Goal: Task Accomplishment & Management: Use online tool/utility

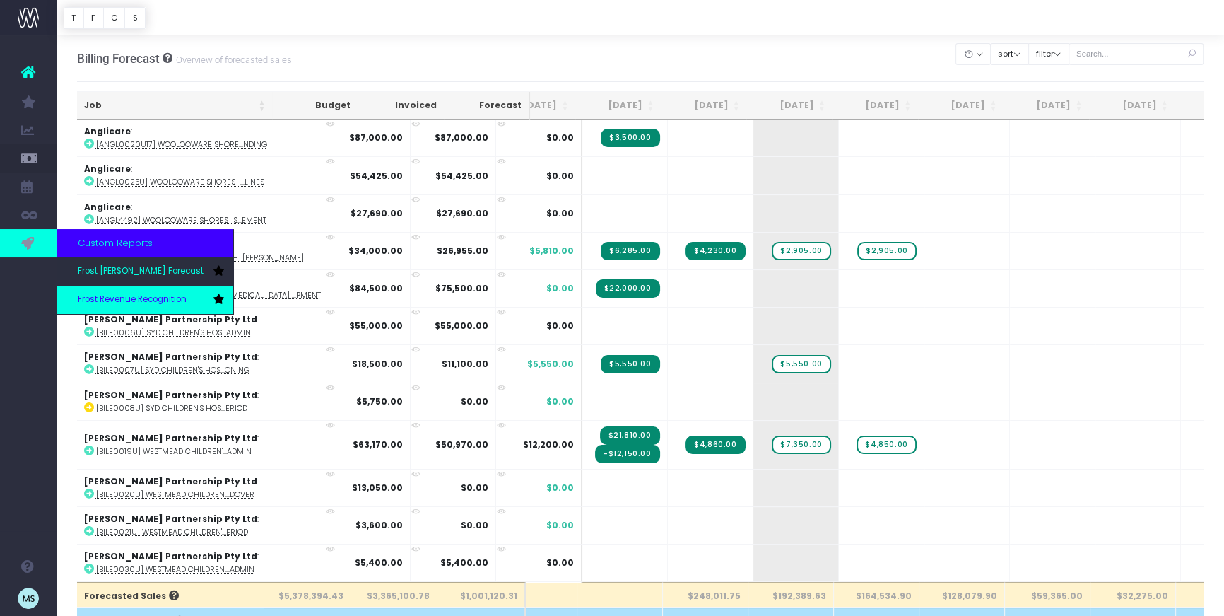
click at [121, 303] on span "Frost Revenue Recognition" at bounding box center [132, 299] width 109 height 13
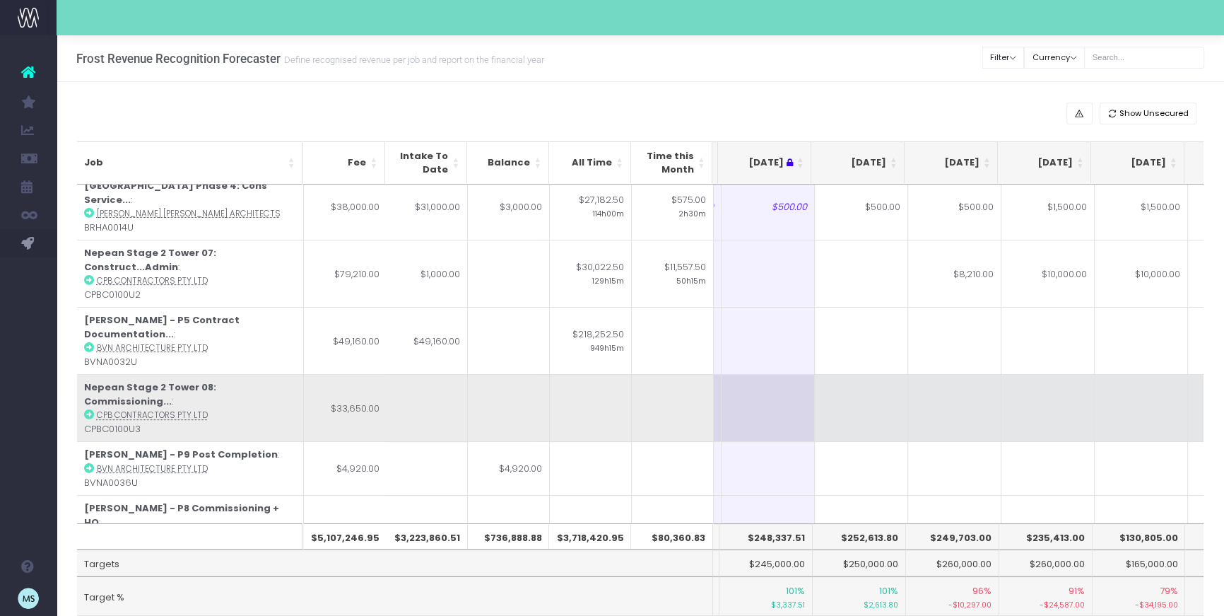
scroll to position [201, 181]
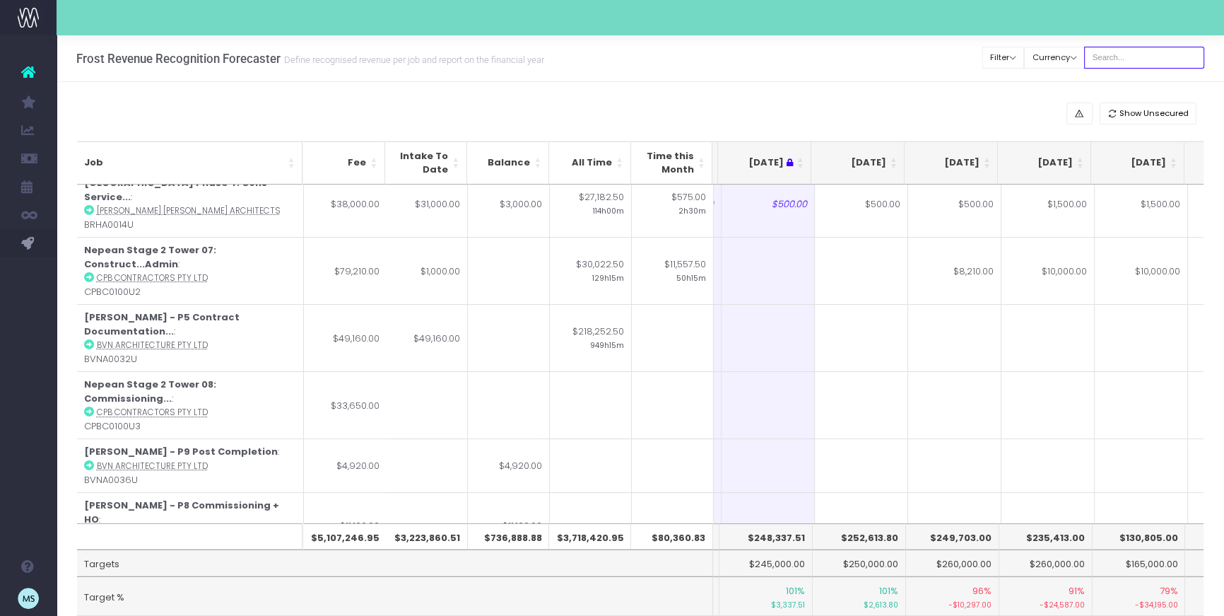
click at [1121, 52] on input "text" at bounding box center [1144, 58] width 120 height 22
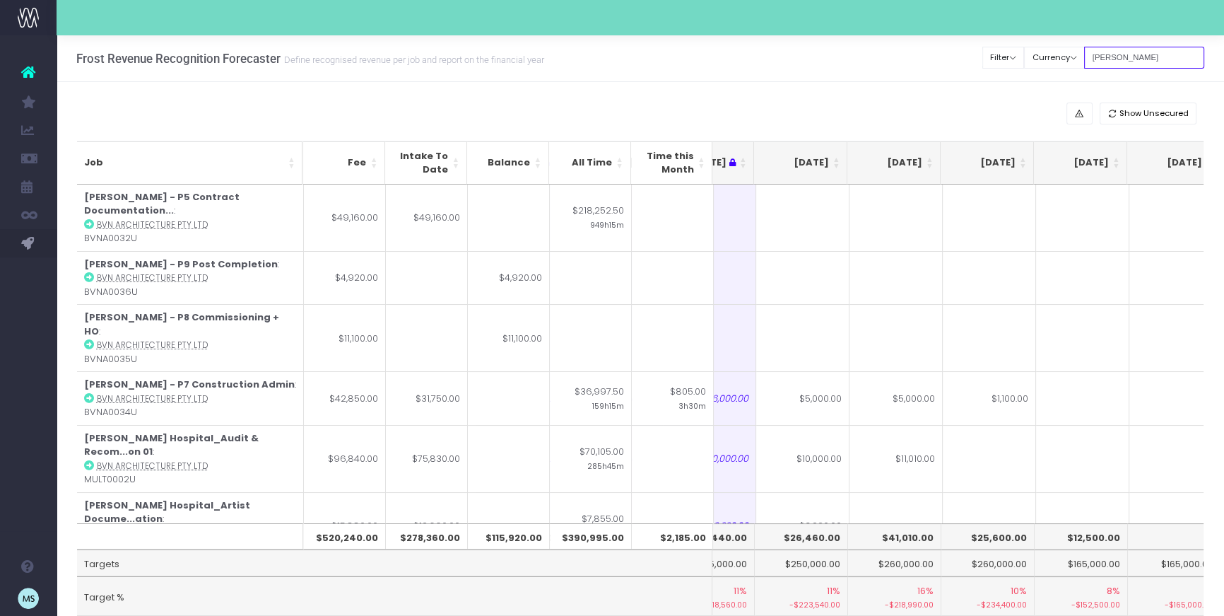
scroll to position [0, 244]
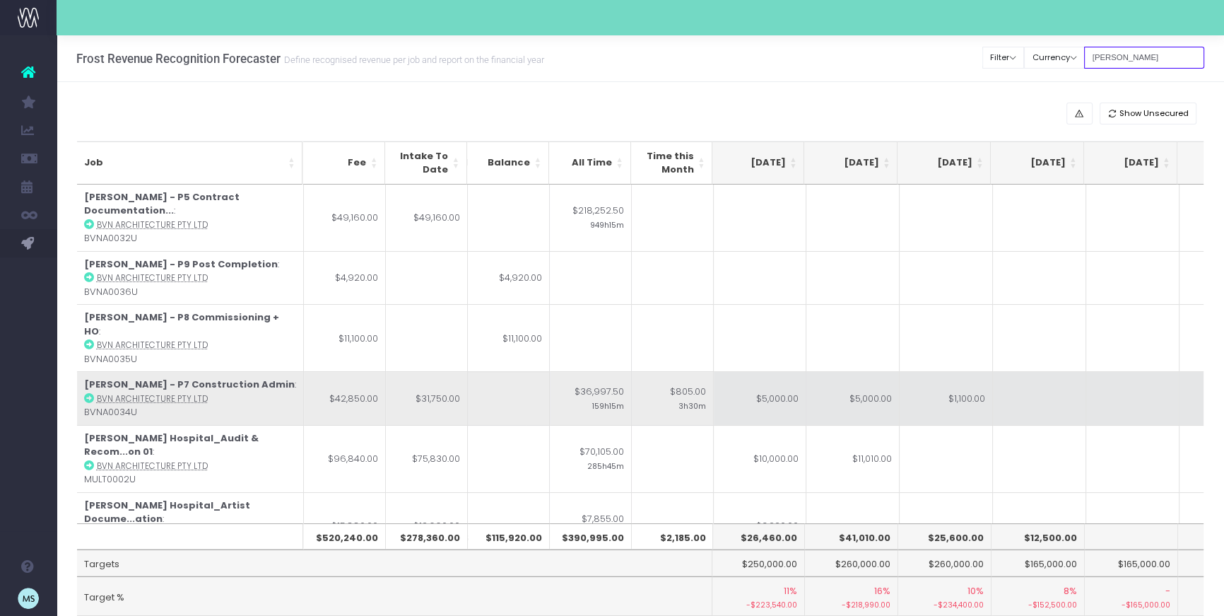
type input "john"
click at [773, 371] on td "$5,000.00" at bounding box center [759, 398] width 93 height 54
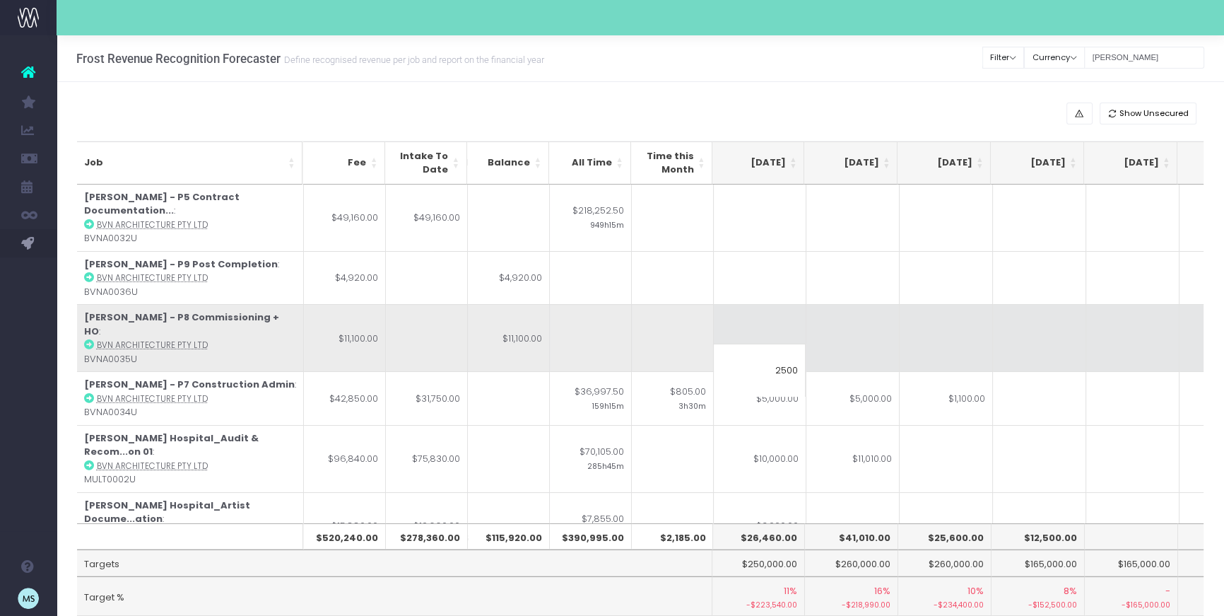
type input "2500"
click at [1023, 304] on td at bounding box center [1039, 337] width 93 height 67
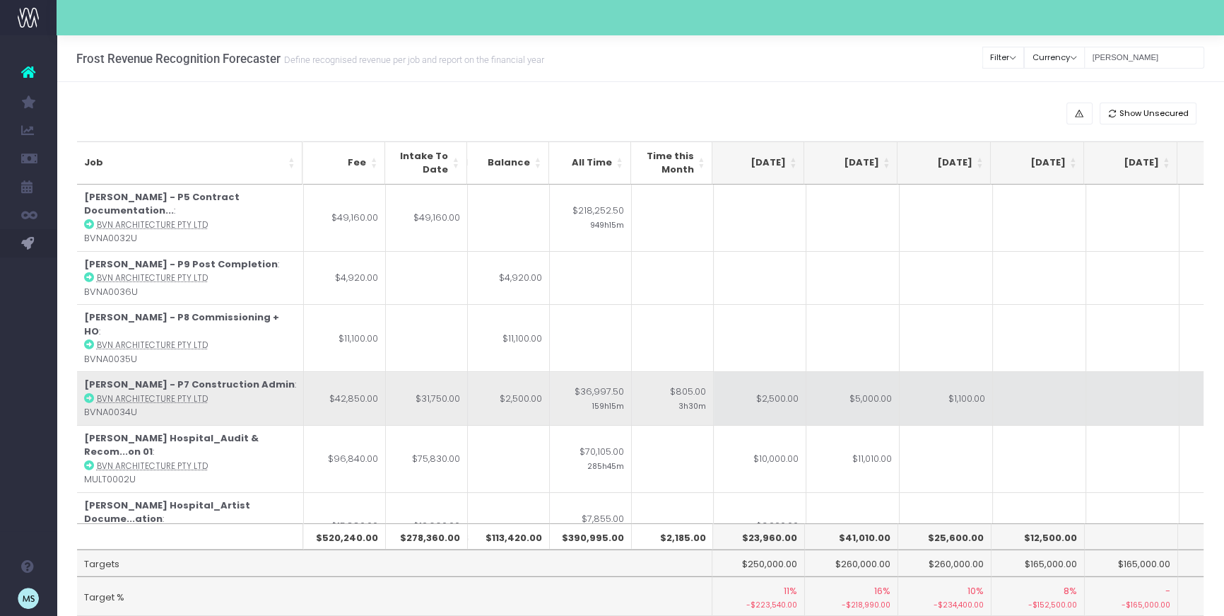
click at [961, 371] on td "$1,100.00" at bounding box center [946, 398] width 93 height 54
type input "$1,100.00"
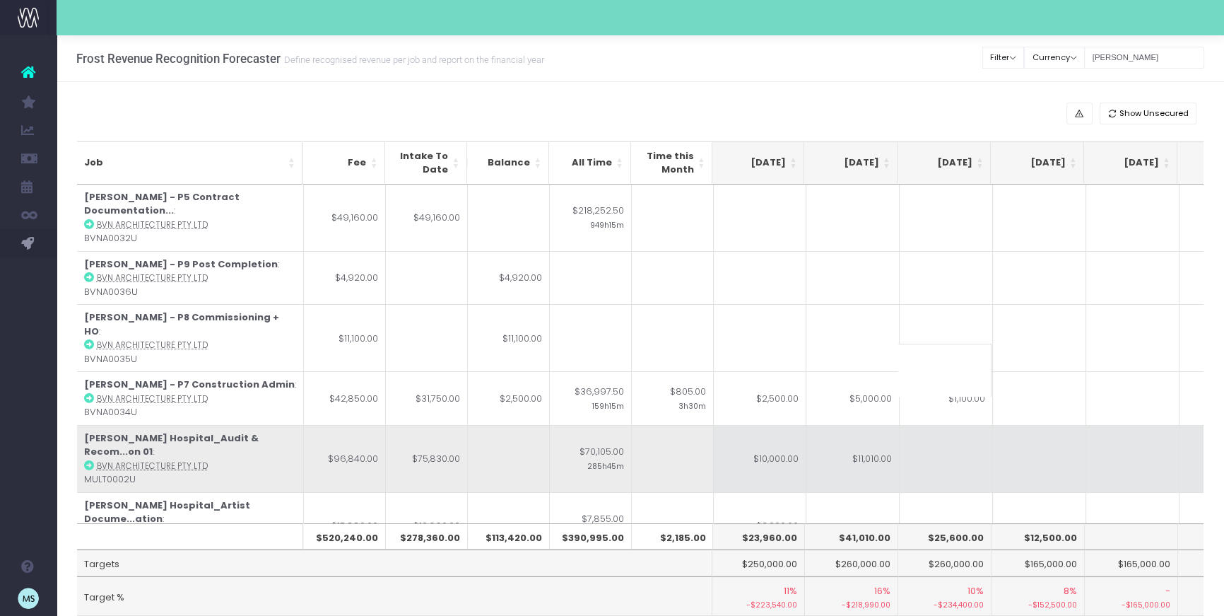
click at [1036, 425] on td at bounding box center [1039, 458] width 93 height 67
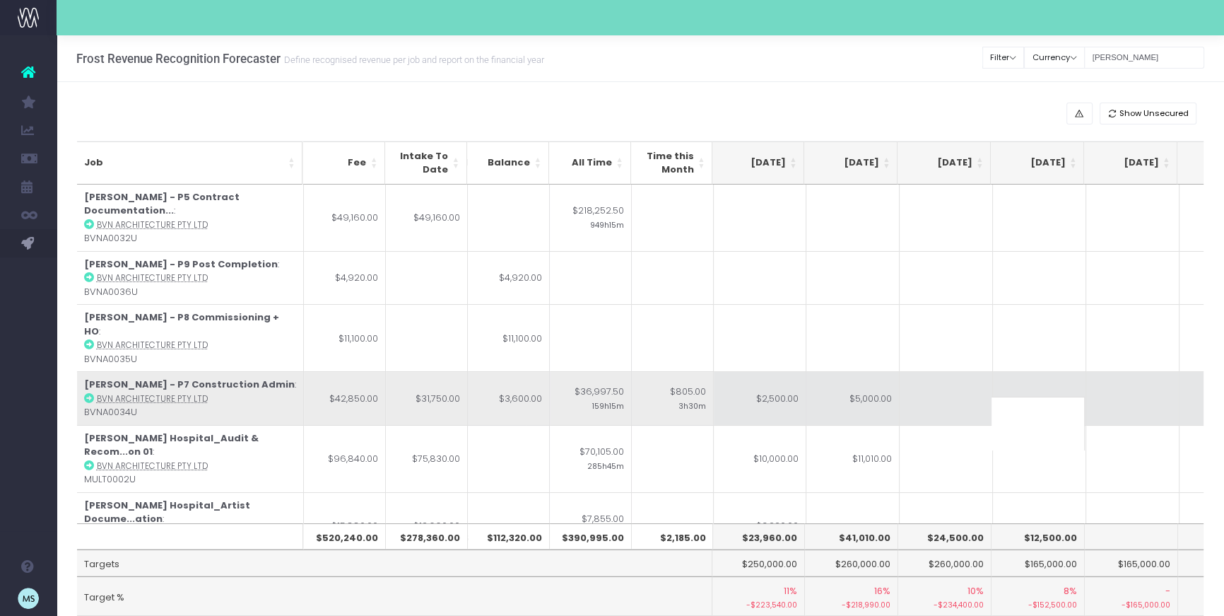
click at [942, 371] on td at bounding box center [946, 398] width 93 height 54
click at [942, 368] on input at bounding box center [945, 370] width 93 height 53
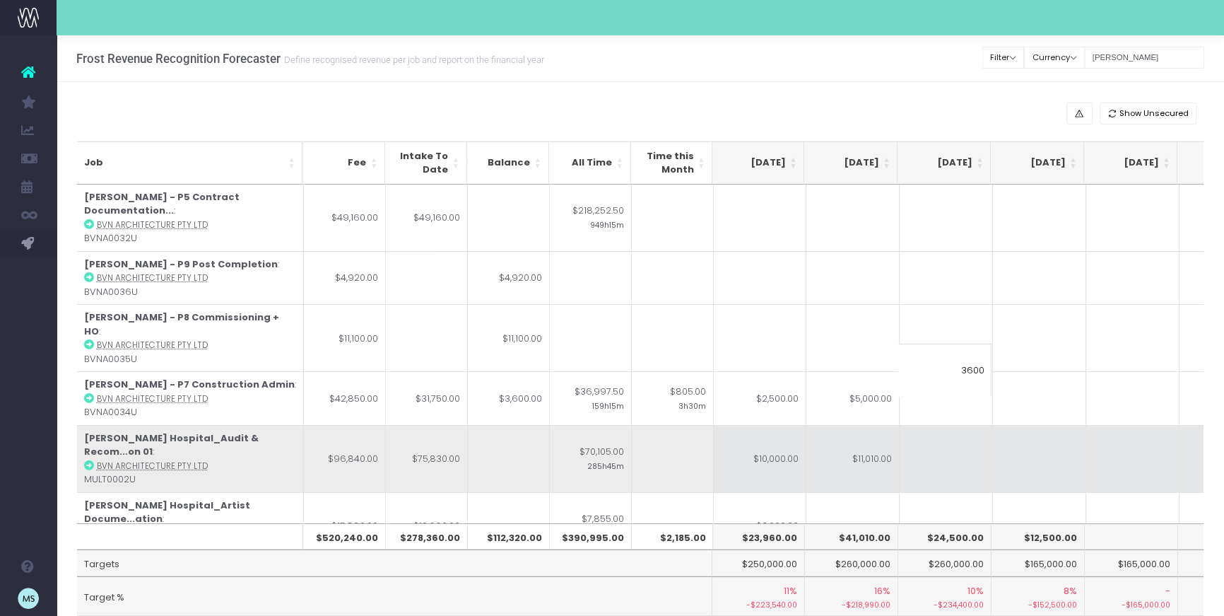
type input "3600"
click at [1083, 444] on td at bounding box center [1039, 458] width 93 height 67
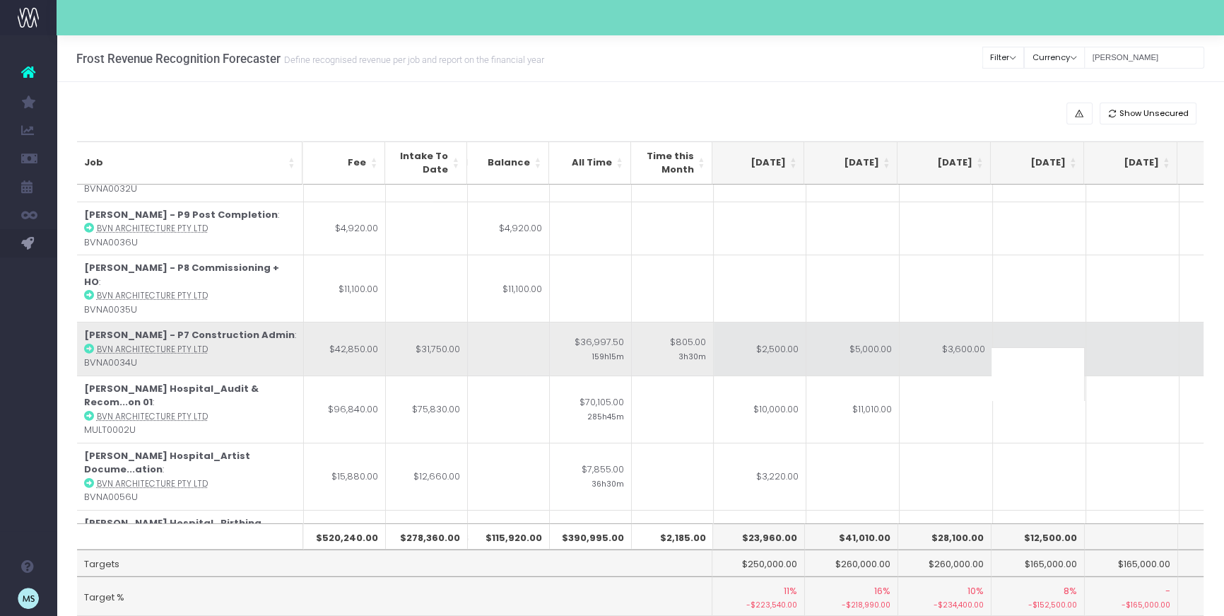
scroll to position [29, 281]
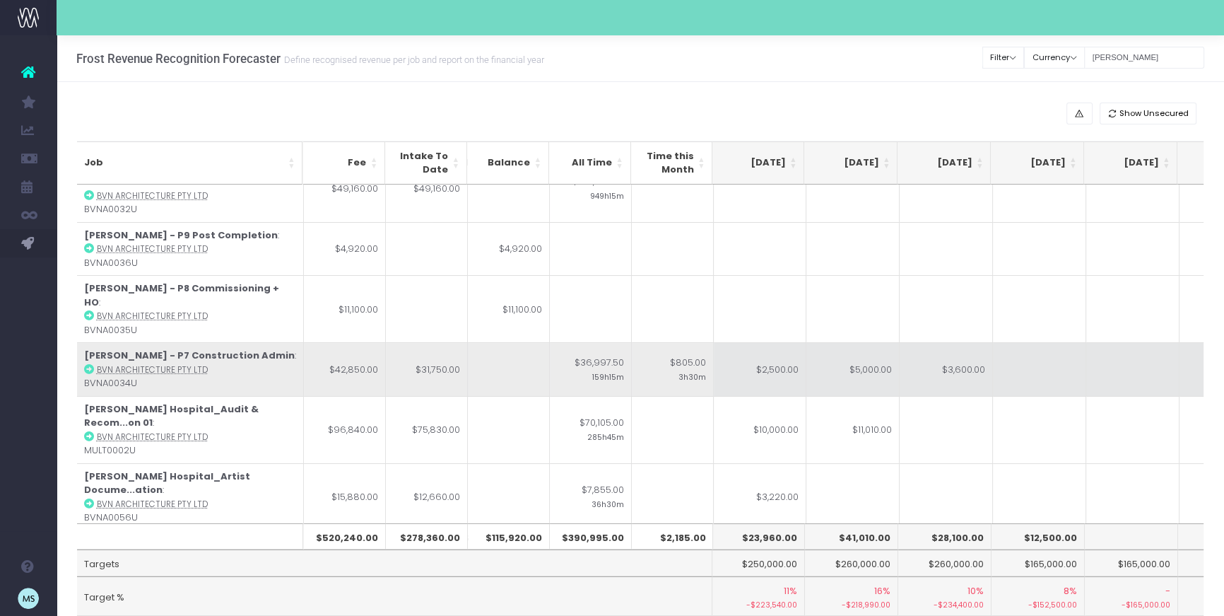
click at [778, 342] on td "$2,500.00" at bounding box center [759, 369] width 93 height 54
click at [973, 342] on td "$3,600.00" at bounding box center [946, 369] width 93 height 54
type input "$3,600.00"
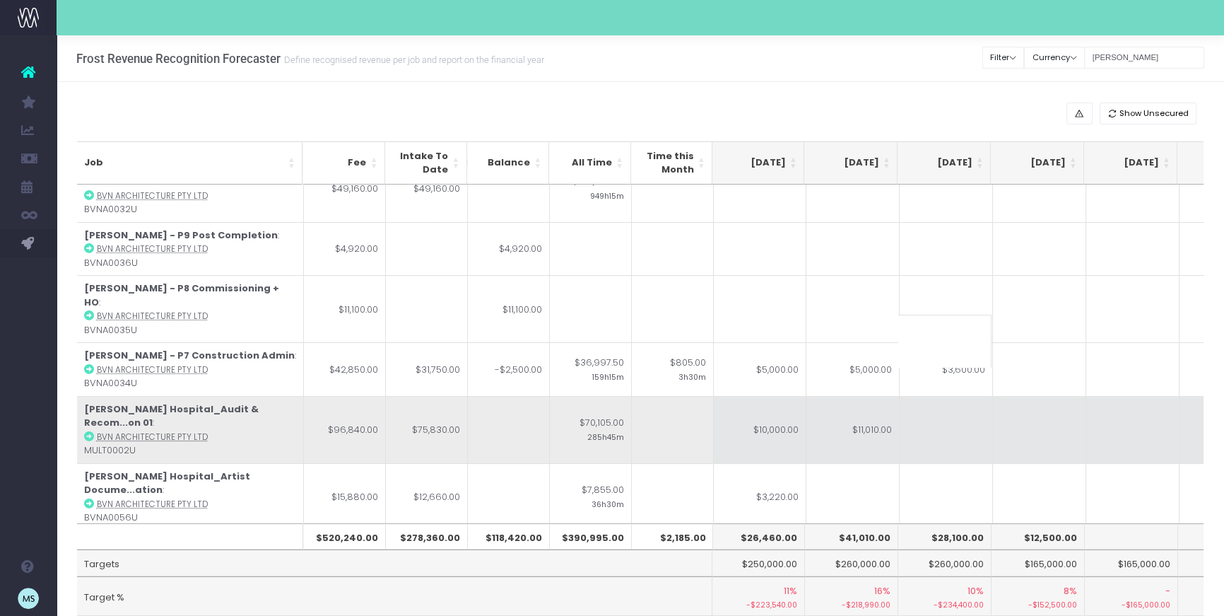
click at [1094, 396] on td at bounding box center [1133, 429] width 93 height 67
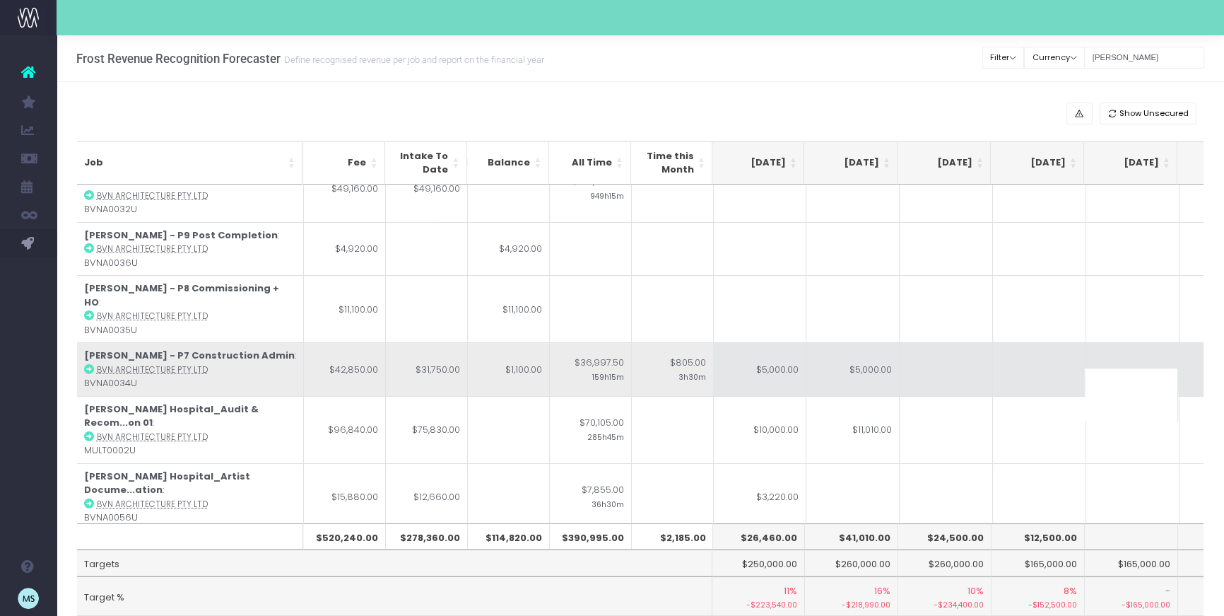
click at [941, 342] on td at bounding box center [946, 369] width 93 height 54
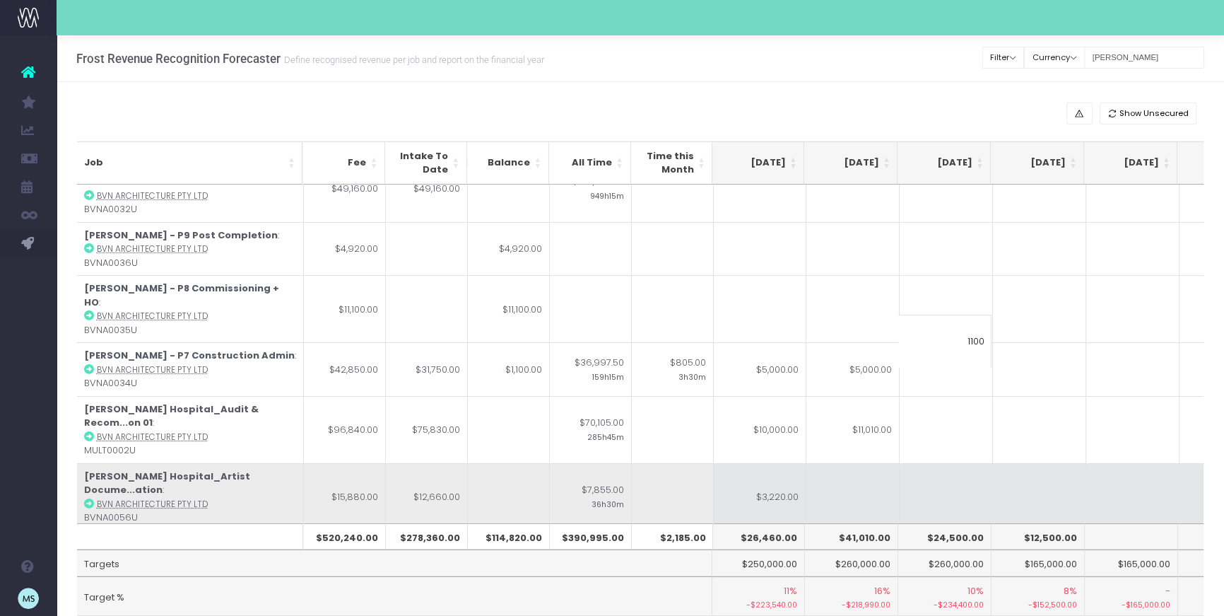
type input "1100"
click at [1042, 463] on td at bounding box center [1039, 496] width 93 height 67
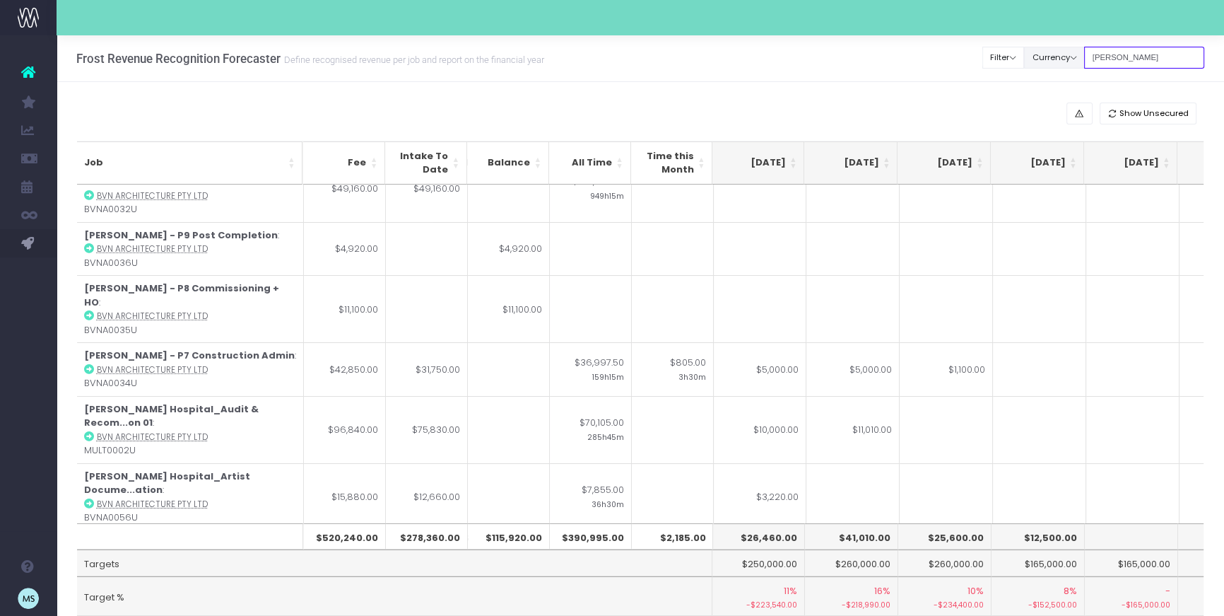
drag, startPoint x: 1140, startPoint y: 58, endPoint x: 1099, endPoint y: 62, distance: 41.2
click at [1099, 62] on div "Clear Filters Filter By Account Manager All jeremy georgie lauren inezritchie a…" at bounding box center [1093, 57] width 221 height 29
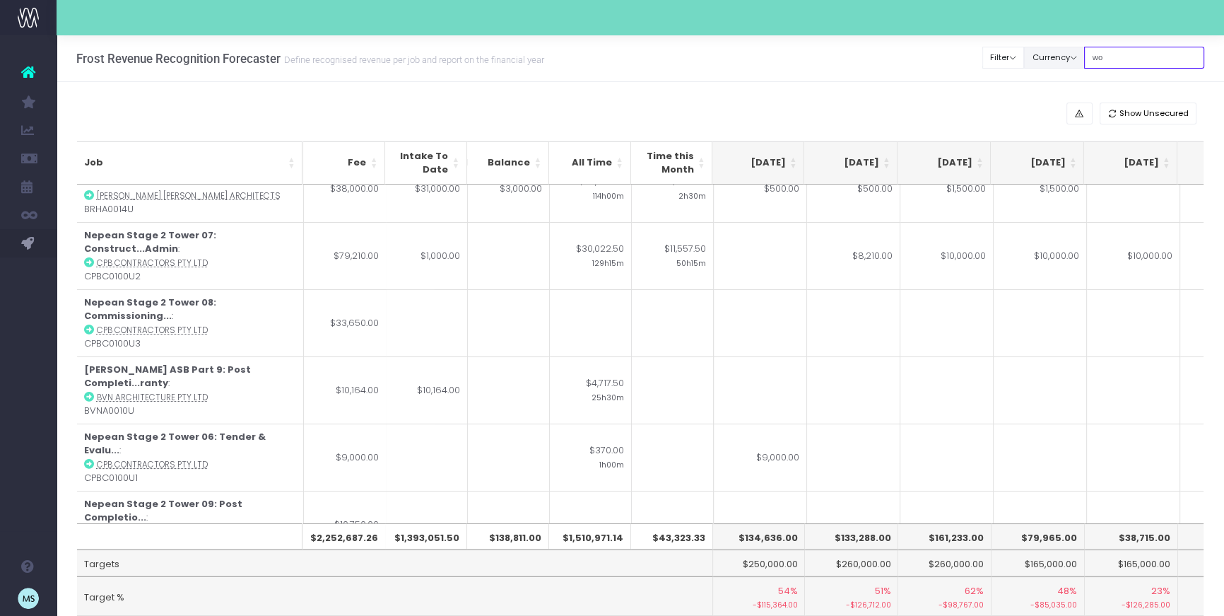
scroll to position [0, 281]
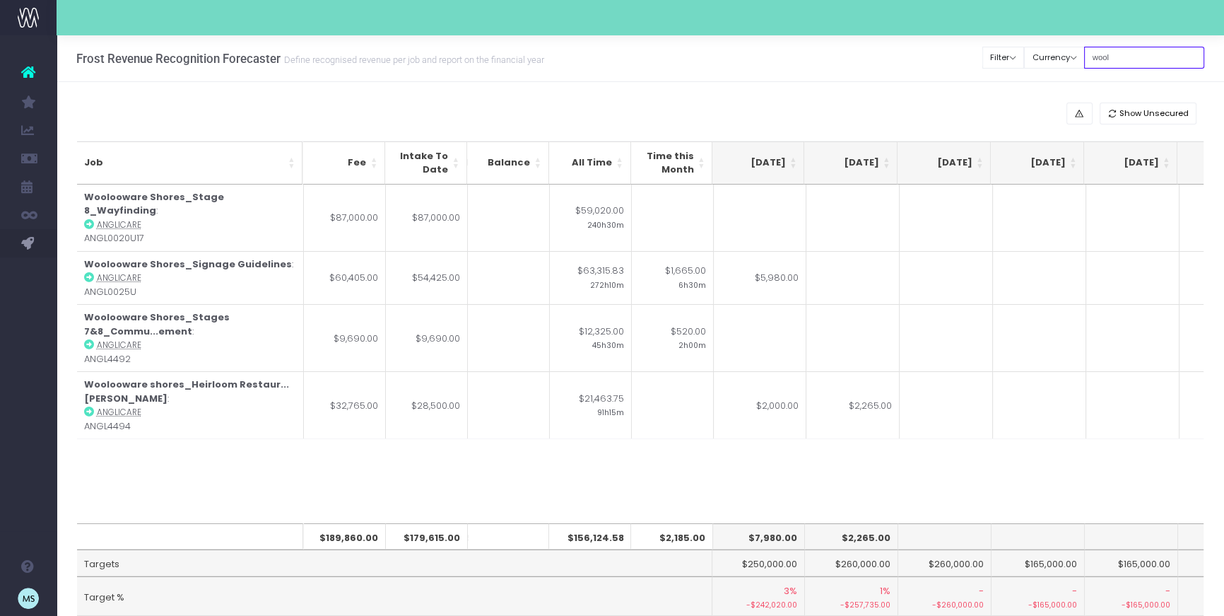
type input "wooloo"
click at [743, 469] on div "Job Fee Intake To Date Balance All Time Time this Month Jun 25 Jul 25 Aug 25 Se…" at bounding box center [641, 354] width 1128 height 339
click at [197, 449] on div "Job Fee Intake To Date Balance All Time Time this Month Jun 25 Jul 25 Aug 25 Se…" at bounding box center [641, 354] width 1128 height 339
click at [838, 433] on div "Job Fee Intake To Date Balance All Time Time this Month Jun 25 Jul 25 Aug 25 Se…" at bounding box center [641, 354] width 1128 height 339
click at [300, 443] on div "Job Fee Intake To Date Balance All Time Time this Month Jun 25 Jul 25 Aug 25 Se…" at bounding box center [641, 354] width 1128 height 339
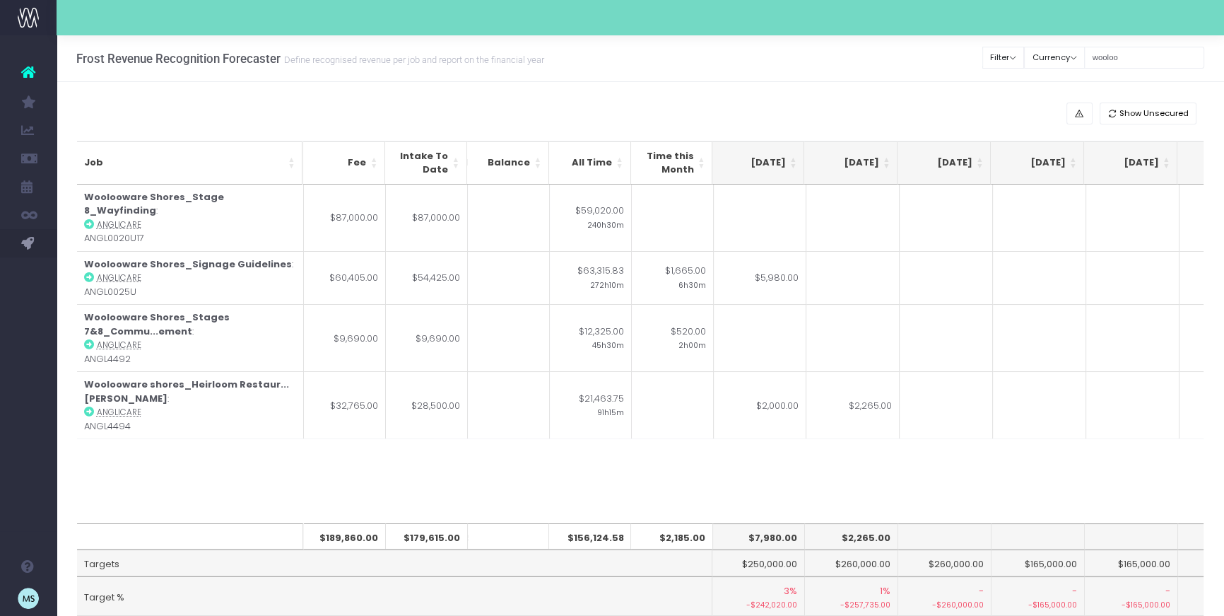
click at [67, 358] on div "Job Fee Intake To Date Balance All Time Time this Month Jun 25 Jul 25 Aug 25 Se…" at bounding box center [640, 378] width 1149 height 494
click at [194, 438] on div "Job Fee Intake To Date Balance All Time Time this Month Jun 25 Jul 25 Aug 25 Se…" at bounding box center [641, 354] width 1128 height 339
click at [720, 445] on div "Job Fee Intake To Date Balance All Time Time this Month Jun 25 Jul 25 Aug 25 Se…" at bounding box center [641, 354] width 1128 height 339
click at [834, 447] on div "Job Fee Intake To Date Balance All Time Time this Month Jun 25 Jul 25 Aug 25 Se…" at bounding box center [641, 354] width 1128 height 339
click at [739, 477] on div "Job Fee Intake To Date Balance All Time Time this Month Jun 25 Jul 25 Aug 25 Se…" at bounding box center [641, 354] width 1128 height 339
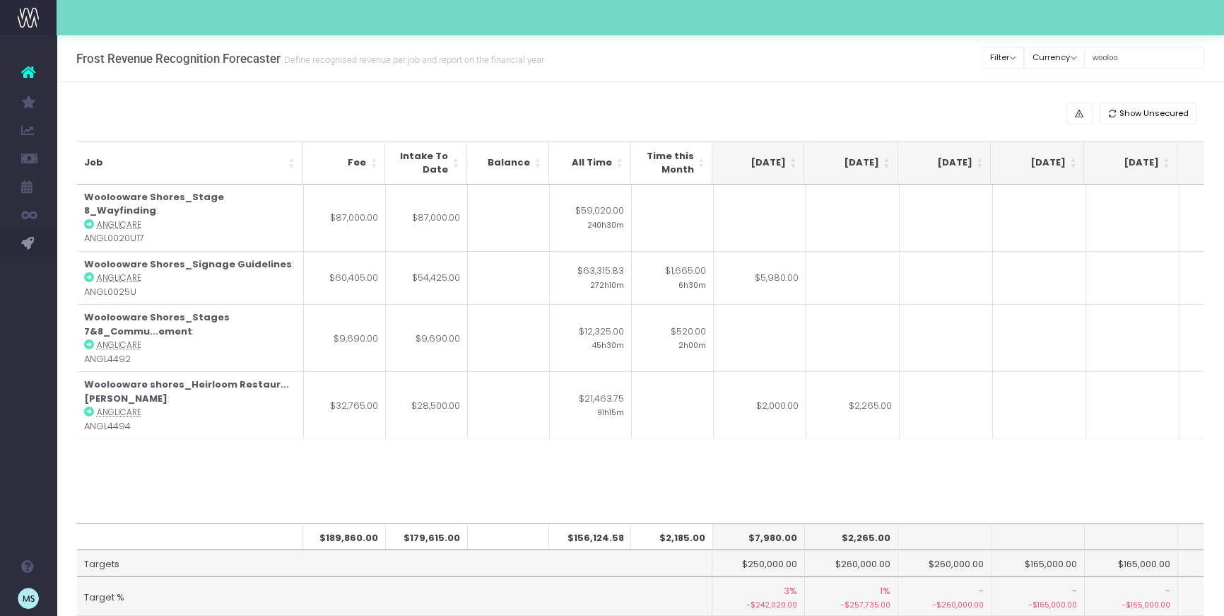
click at [777, 483] on div "Job Fee Intake To Date Balance All Time Time this Month Jun 25 Jul 25 Aug 25 Se…" at bounding box center [641, 354] width 1128 height 339
click at [807, 457] on div "Job Fee Intake To Date Balance All Time Time this Month Jun 25 Jul 25 Aug 25 Se…" at bounding box center [641, 354] width 1128 height 339
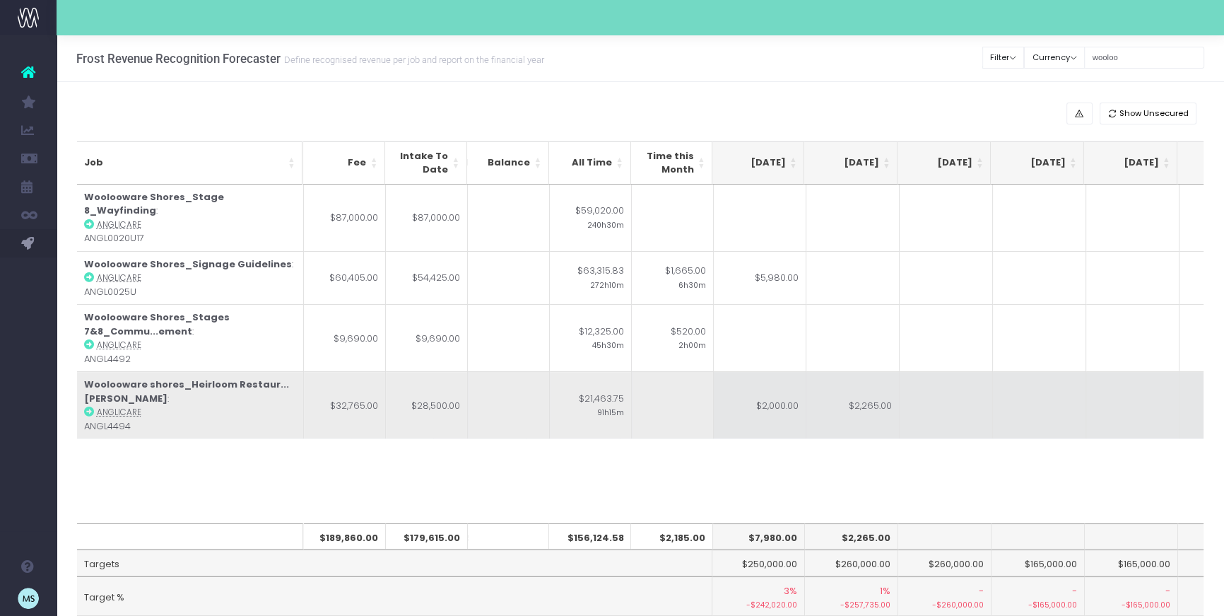
click at [769, 387] on td "$2,000.00" at bounding box center [759, 404] width 93 height 67
type input "$2,000.00"
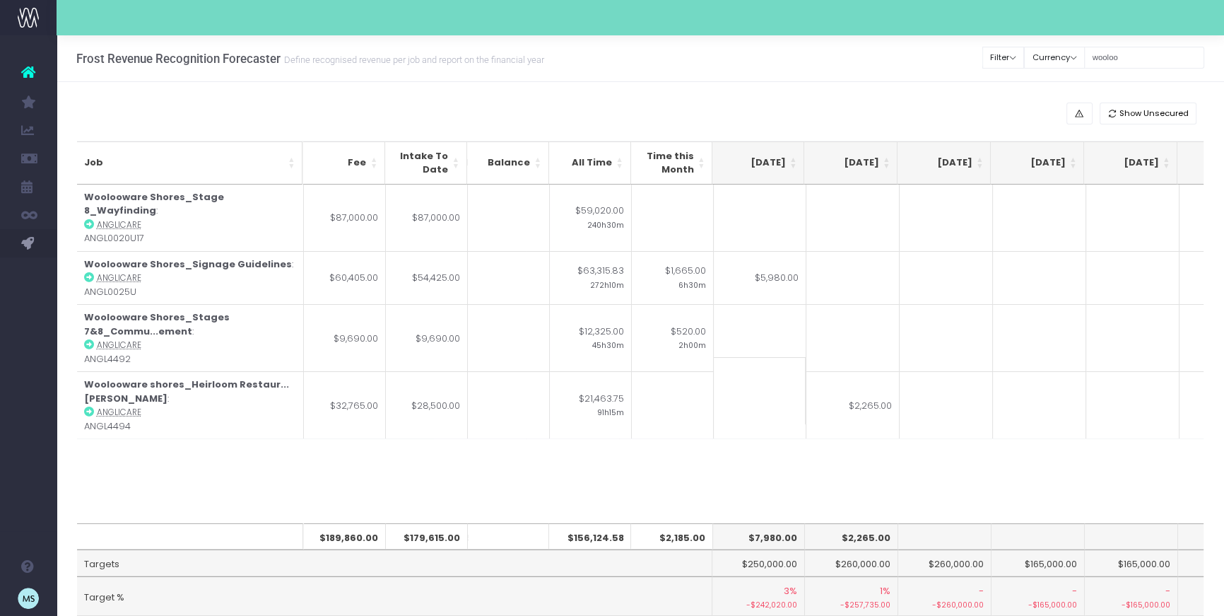
click at [974, 467] on div "Job Fee Intake To Date Balance All Time Time this Month Jun 25 Jul 25 Aug 25 Se…" at bounding box center [641, 354] width 1128 height 339
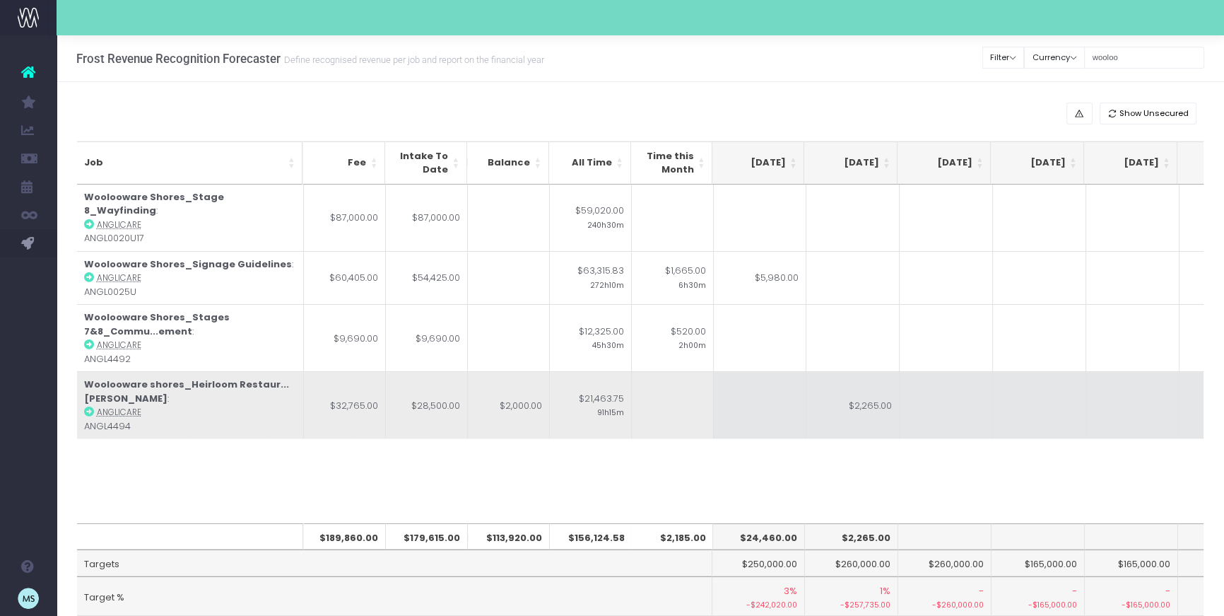
click at [875, 389] on td "$2,265.00" at bounding box center [853, 404] width 93 height 67
type input "$2,265.00"
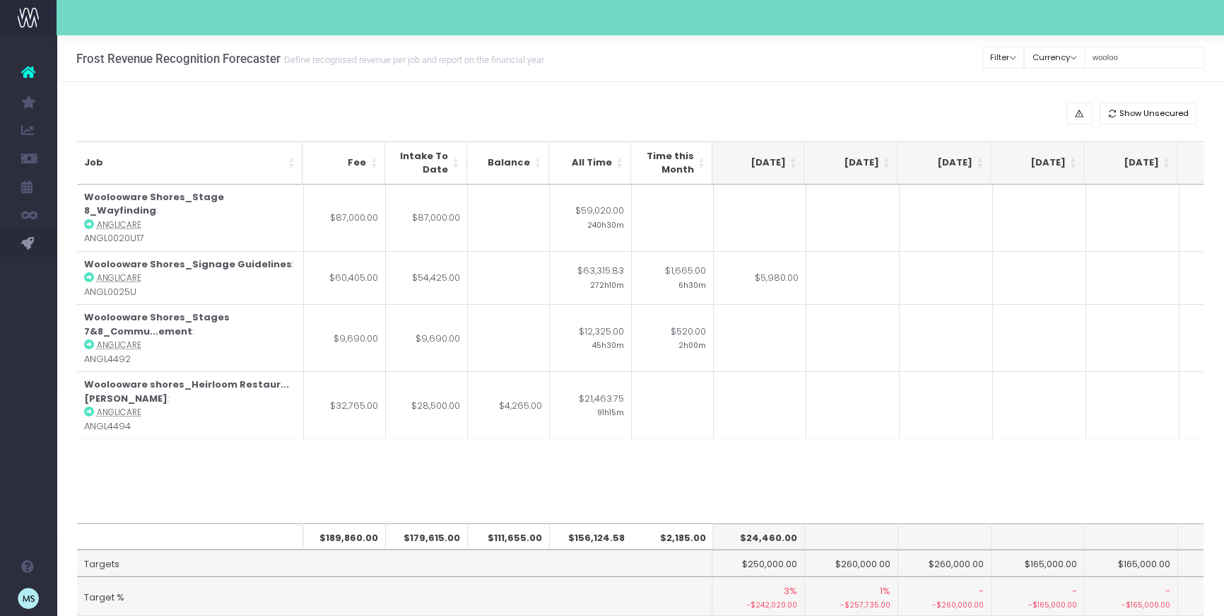
click at [969, 478] on div "Job Fee Intake To Date Balance All Time Time this Month Jun 25 Jul 25 Aug 25 Se…" at bounding box center [641, 354] width 1128 height 339
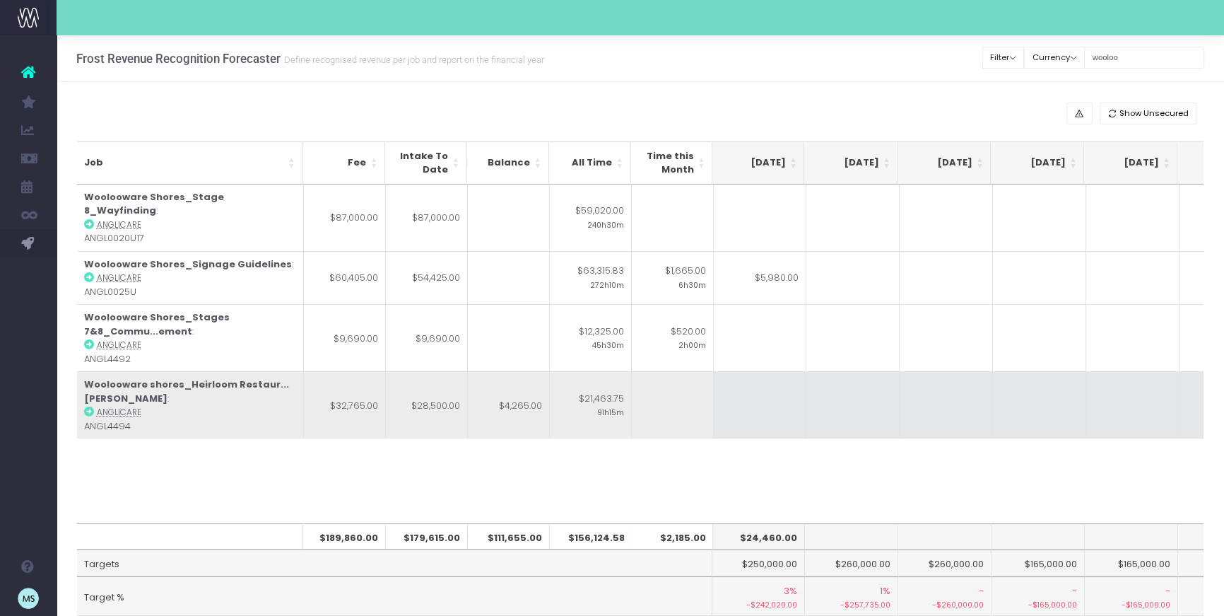
click at [848, 389] on td at bounding box center [853, 404] width 93 height 67
click at [848, 389] on input at bounding box center [852, 390] width 93 height 67
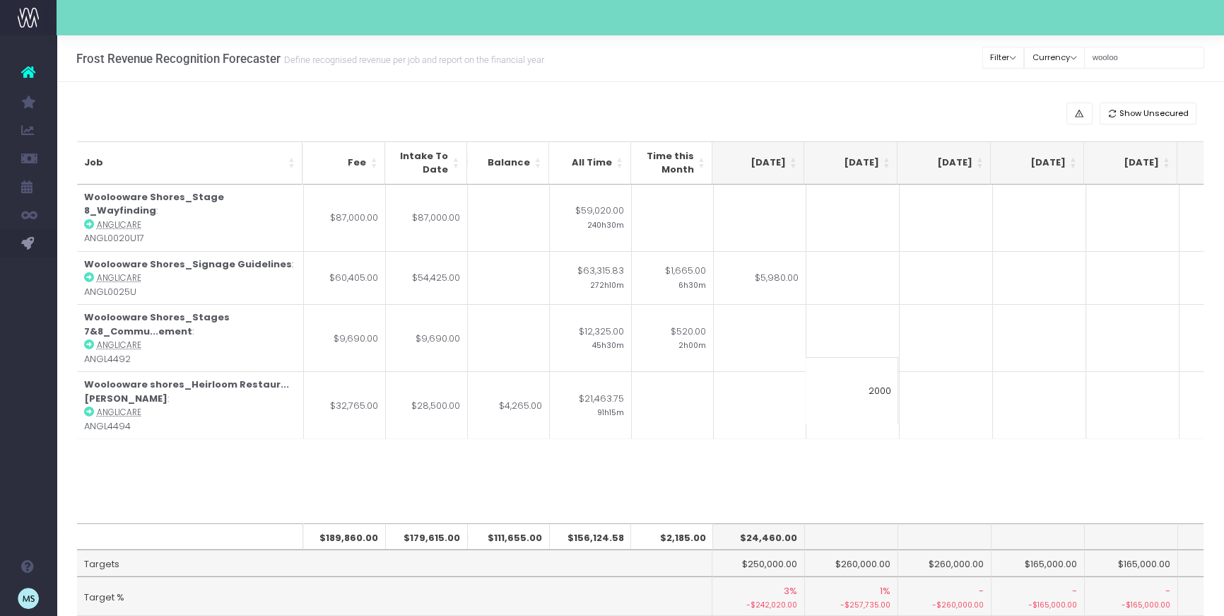
type input "2000"
click at [959, 485] on div "Job Fee Intake To Date Balance All Time Time this Month Jun 25 Jul 25 Aug 25 Se…" at bounding box center [641, 354] width 1128 height 339
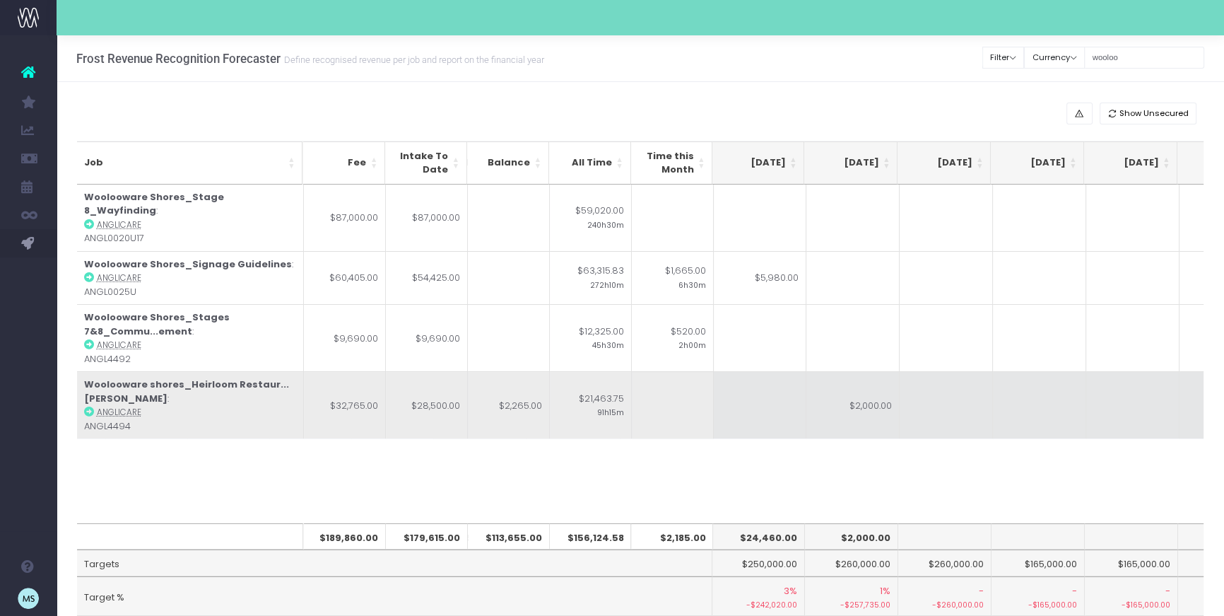
click at [930, 394] on td at bounding box center [946, 404] width 93 height 67
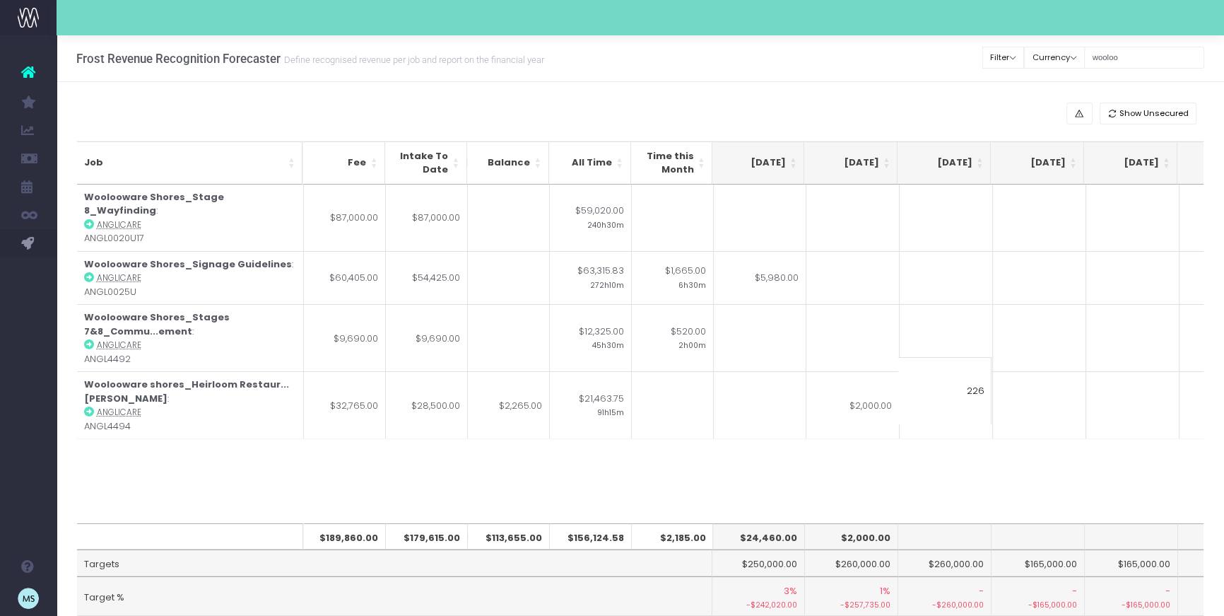
type input "2265"
click at [1015, 476] on div "Job Fee Intake To Date Balance All Time Time this Month Jun 25 Jul 25 Aug 25 Se…" at bounding box center [641, 354] width 1128 height 339
click at [1035, 478] on div "Job Fee Intake To Date Balance All Time Time this Month Jun 25 Jul 25 Aug 25 Se…" at bounding box center [641, 354] width 1128 height 339
click at [778, 462] on div "Job Fee Intake To Date Balance All Time Time this Month Jun 25 Jul 25 Aug 25 Se…" at bounding box center [641, 354] width 1128 height 339
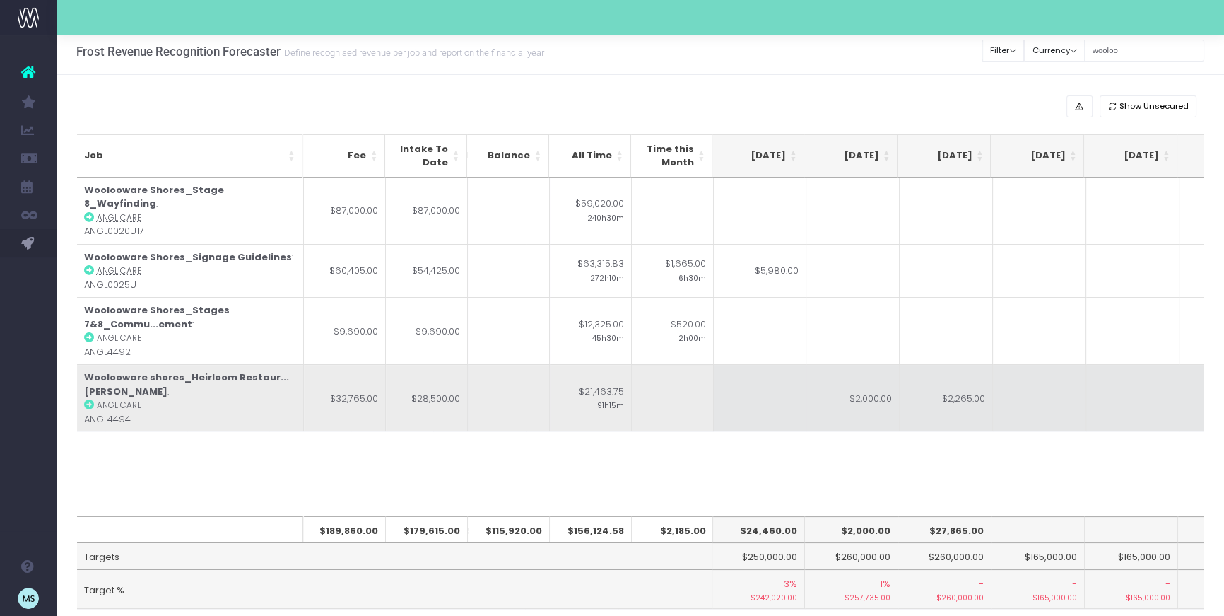
scroll to position [0, 0]
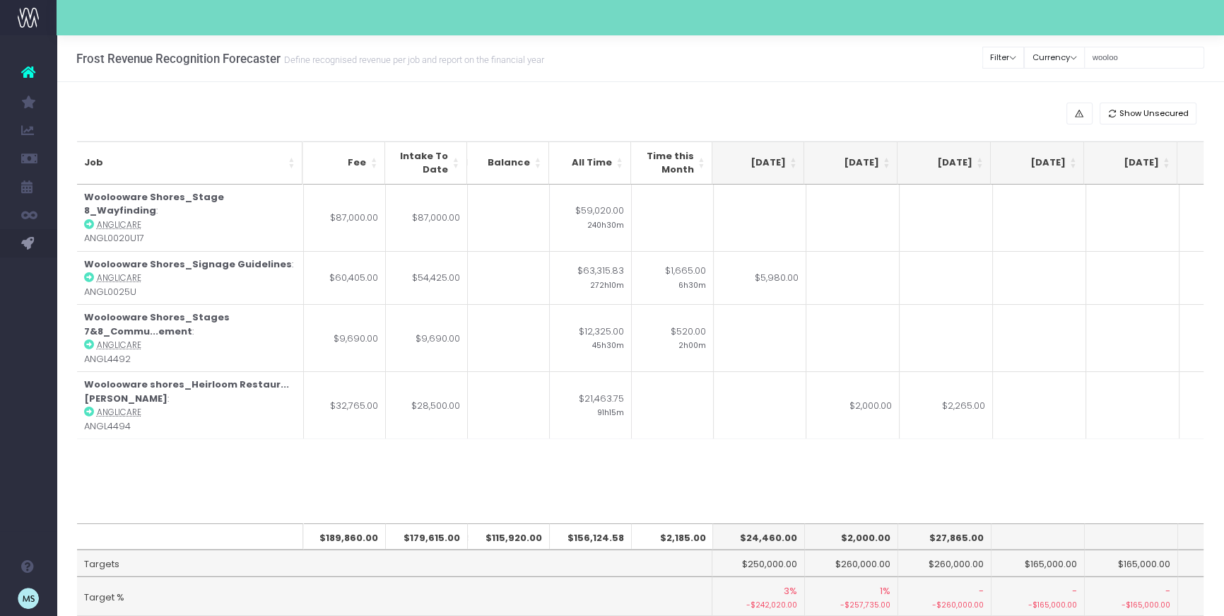
click at [753, 472] on div "Job Fee Intake To Date Balance All Time Time this Month Jun 25 Jul 25 Aug 25 Se…" at bounding box center [641, 354] width 1128 height 339
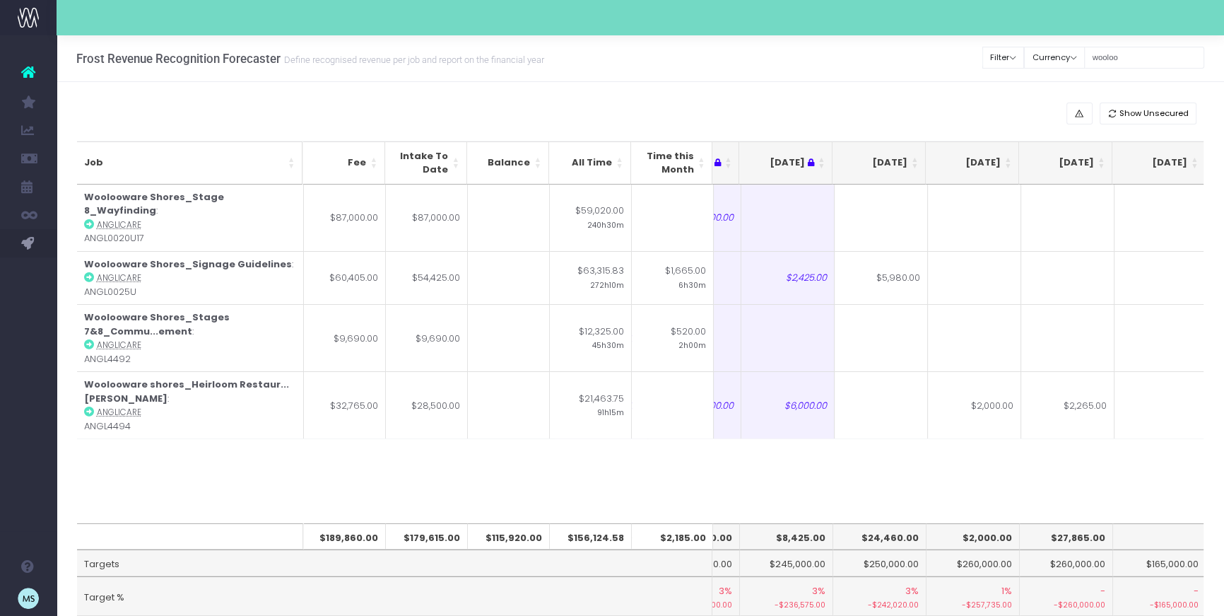
scroll to position [0, 236]
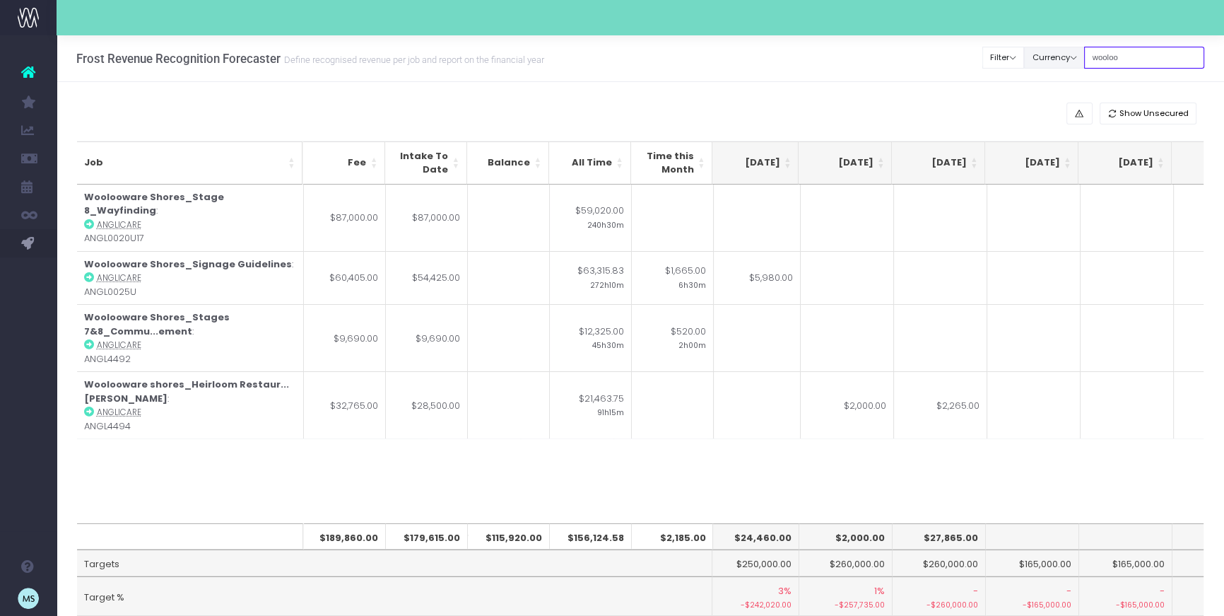
drag, startPoint x: 1138, startPoint y: 54, endPoint x: 1093, endPoint y: 49, distance: 45.6
click at [1103, 51] on div "Clear Filters Filter By Account Manager All jeremy georgie lauren inezritchie a…" at bounding box center [1093, 57] width 221 height 29
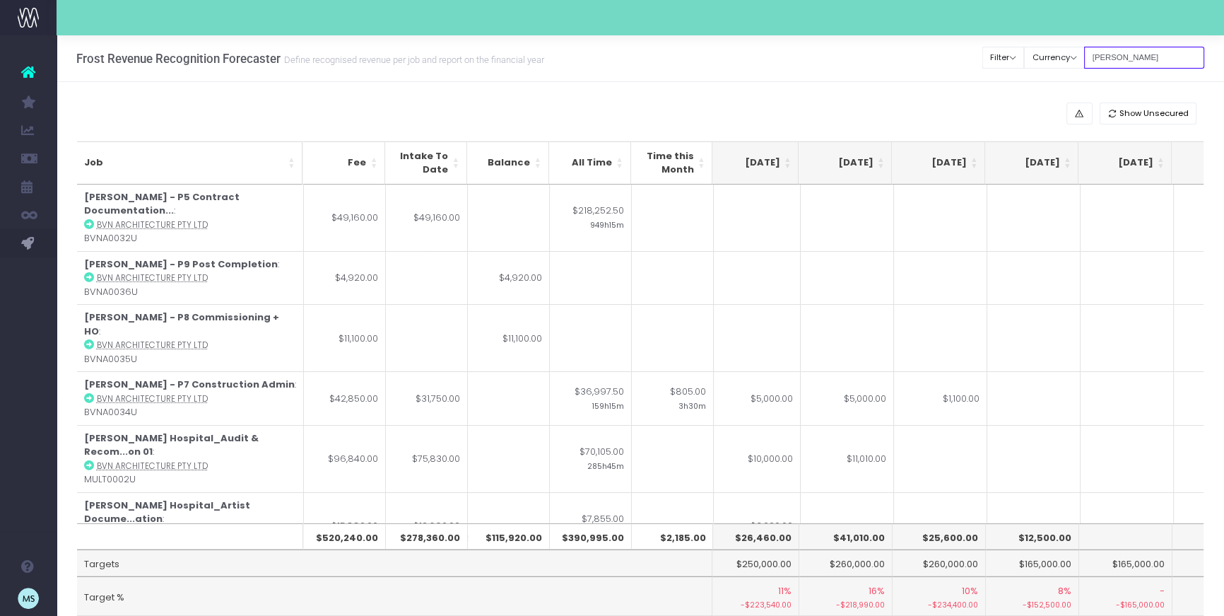
type input "john"
click at [868, 103] on div "Show Unsecured" at bounding box center [641, 114] width 1128 height 22
